Goal: Find specific page/section: Find specific page/section

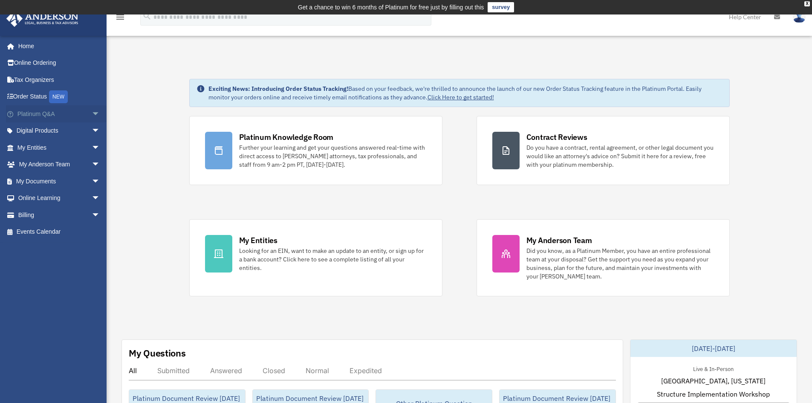
click at [92, 112] on span "arrow_drop_down" at bounding box center [100, 113] width 17 height 17
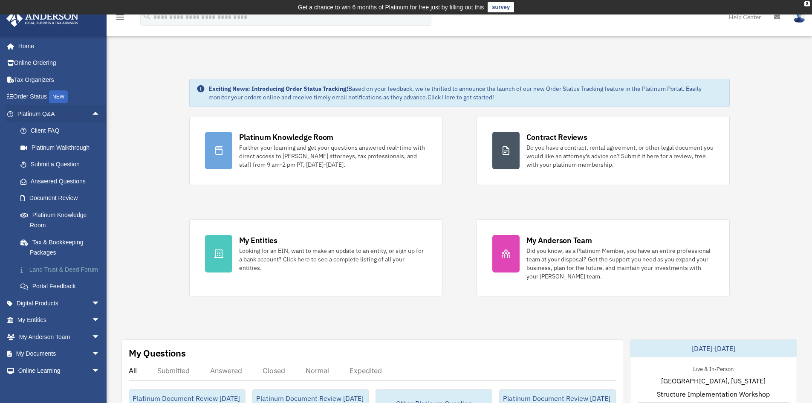
click at [72, 262] on link "Land Trust & Deed Forum" at bounding box center [62, 269] width 101 height 17
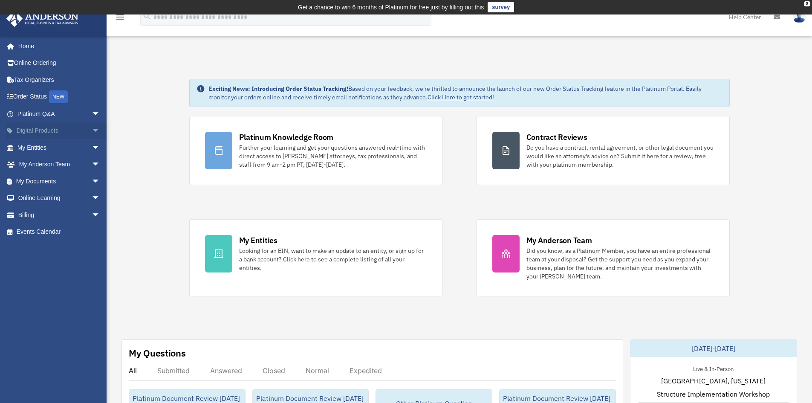
click at [93, 131] on span "arrow_drop_down" at bounding box center [100, 130] width 17 height 17
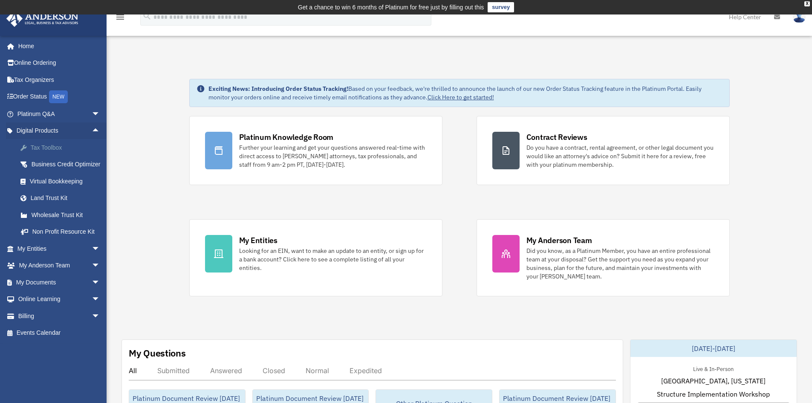
click at [78, 151] on div "Tax Toolbox" at bounding box center [66, 147] width 72 height 11
